Goal: Find specific page/section: Find specific page/section

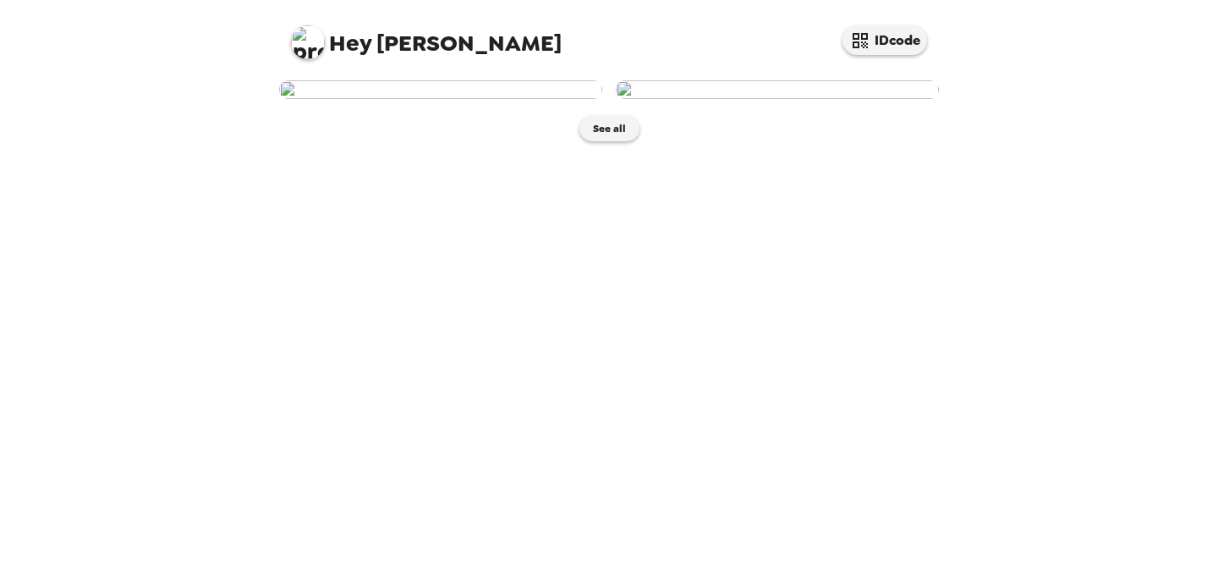
click at [430, 99] on img at bounding box center [440, 89] width 323 height 19
